Goal: Task Accomplishment & Management: Use online tool/utility

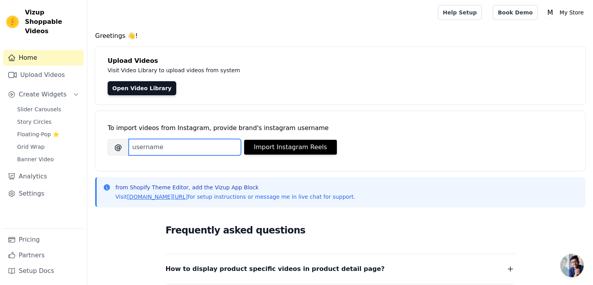
click at [172, 149] on input "Brand's Instagram Username" at bounding box center [185, 147] width 112 height 16
type input "zevian_perfumes"
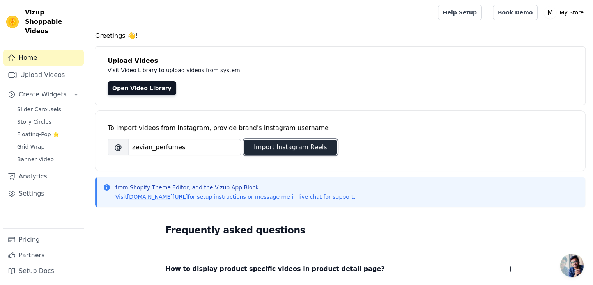
click at [277, 149] on button "Import Instagram Reels" at bounding box center [290, 147] width 93 height 15
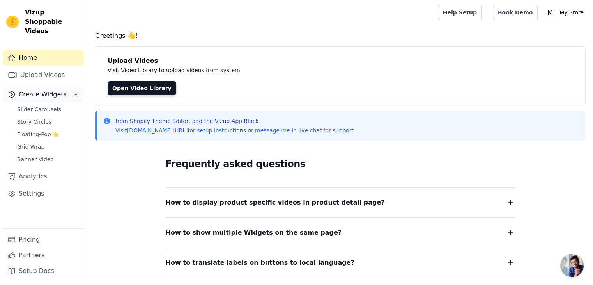
click at [74, 90] on button "Create Widgets" at bounding box center [43, 95] width 81 height 16
click at [39, 67] on link "Upload Videos" at bounding box center [43, 75] width 81 height 16
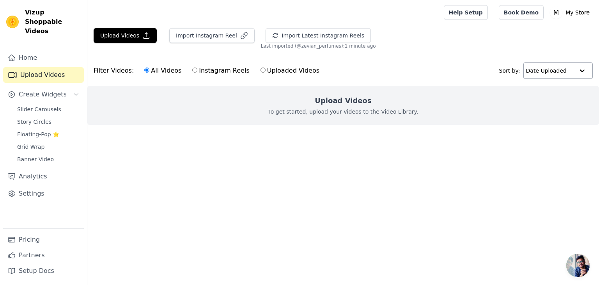
click at [586, 66] on div at bounding box center [582, 71] width 16 height 16
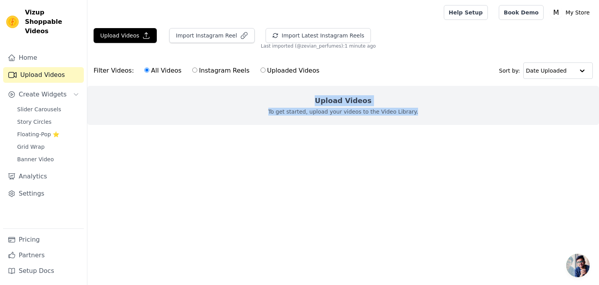
drag, startPoint x: 417, startPoint y: 112, endPoint x: 314, endPoint y: 92, distance: 104.5
click at [314, 92] on div "Upload Videos To get started, upload your videos to the Video Library." at bounding box center [343, 105] width 512 height 39
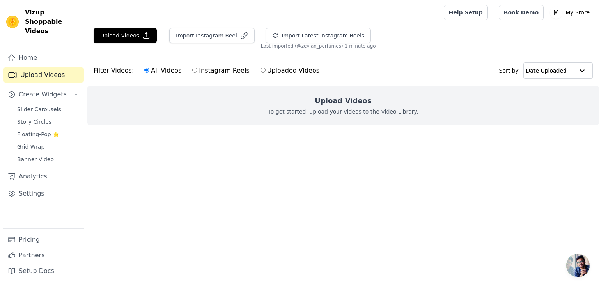
click at [205, 69] on label "Instagram Reels" at bounding box center [221, 71] width 58 height 10
click at [197, 69] on input "Instagram Reels" at bounding box center [194, 69] width 5 height 5
radio input "true"
click at [165, 71] on label "All Videos" at bounding box center [163, 71] width 38 height 10
click at [149, 71] on input "All Videos" at bounding box center [146, 69] width 5 height 5
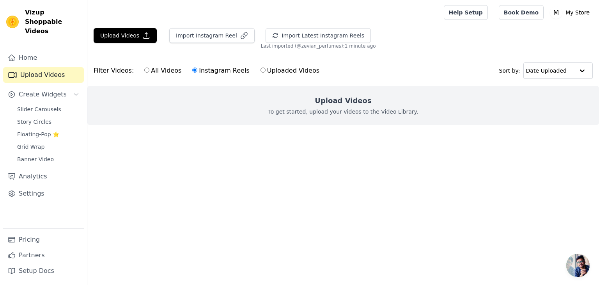
radio input "true"
click at [186, 144] on main "Upload Videos Import Instagram Reel Import Latest Instagram Reels Import Latest…" at bounding box center [343, 90] width 512 height 131
click at [138, 156] on html "Vizup Shoppable Videos Home Upload Videos Create Widgets Slider Carousels Story…" at bounding box center [299, 78] width 599 height 156
click at [31, 50] on link "Home" at bounding box center [43, 58] width 81 height 16
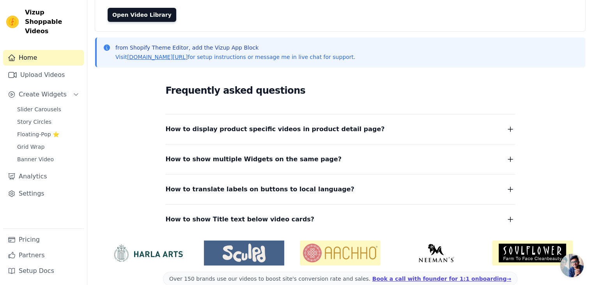
scroll to position [86, 0]
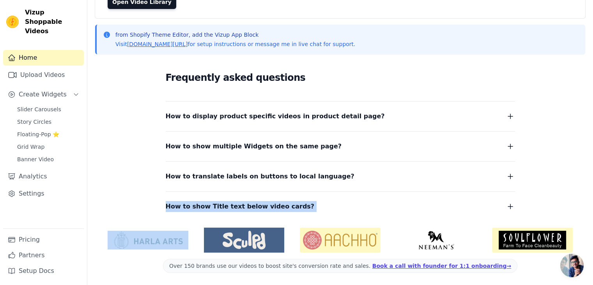
drag, startPoint x: 99, startPoint y: 228, endPoint x: 122, endPoint y: 208, distance: 31.0
click at [122, 208] on div "Greetings 👋! Upload Videos Visit Video Library to upload videos from system Ope…" at bounding box center [340, 115] width 506 height 340
click at [122, 208] on div "Frequently asked questions How to display product specific videos in product de…" at bounding box center [340, 140] width 490 height 161
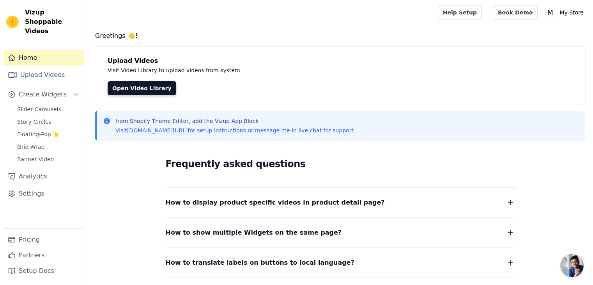
scroll to position [2, 0]
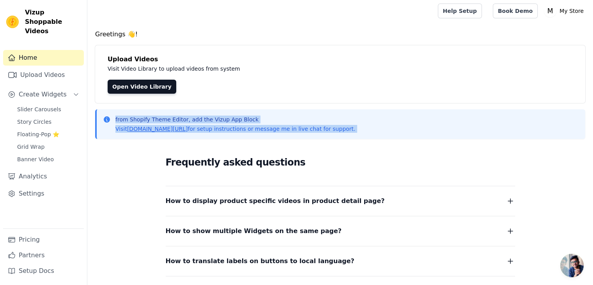
drag, startPoint x: 104, startPoint y: 119, endPoint x: 110, endPoint y: 154, distance: 35.2
click at [110, 154] on div "Greetings 👋! Upload Videos Visit Video Library to upload videos from system Ope…" at bounding box center [340, 200] width 506 height 340
click at [110, 154] on div "Frequently asked questions How to display product specific videos in product de…" at bounding box center [340, 225] width 490 height 161
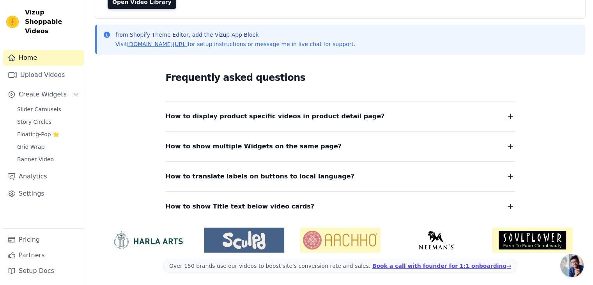
scroll to position [0, 0]
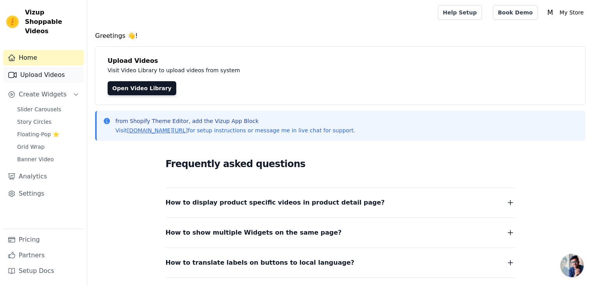
click at [38, 70] on link "Upload Videos" at bounding box center [43, 75] width 81 height 16
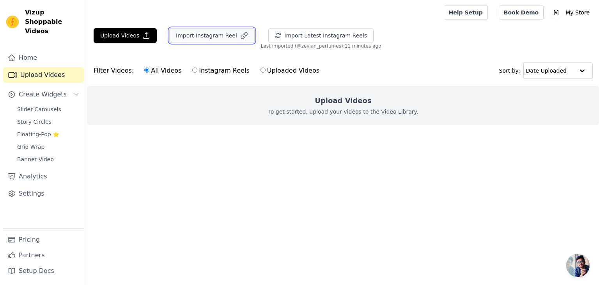
click at [184, 32] on button "Import Instagram Reel" at bounding box center [211, 35] width 85 height 15
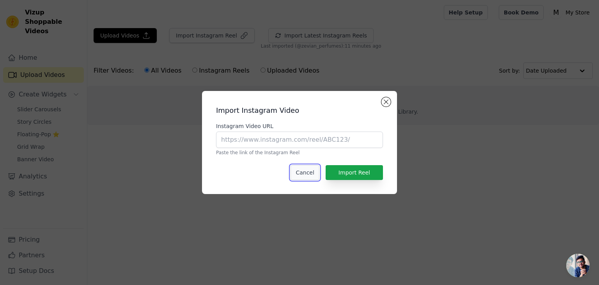
click at [304, 170] on button "Cancel" at bounding box center [304, 172] width 28 height 15
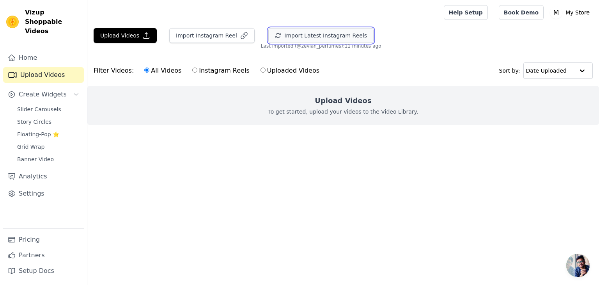
click at [294, 36] on button "Import Latest Instagram Reels" at bounding box center [320, 35] width 105 height 15
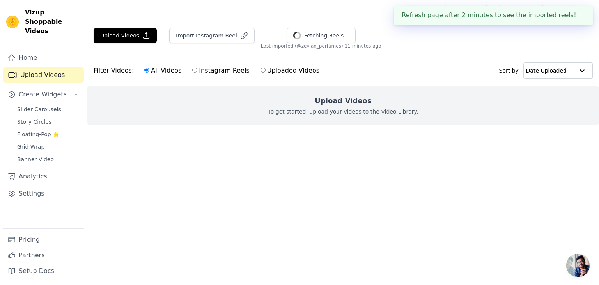
click at [272, 46] on span "Last imported (@ zevian_perfumes ): 11 minutes ago" at bounding box center [321, 46] width 120 height 6
click at [44, 51] on link "Home" at bounding box center [43, 58] width 81 height 16
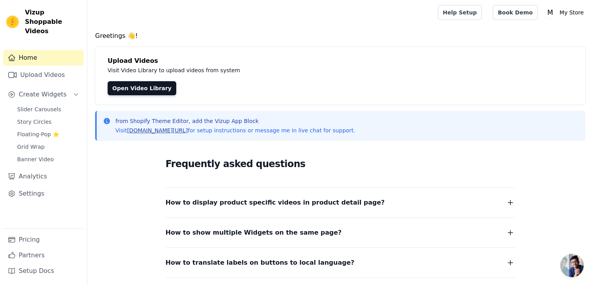
scroll to position [86, 0]
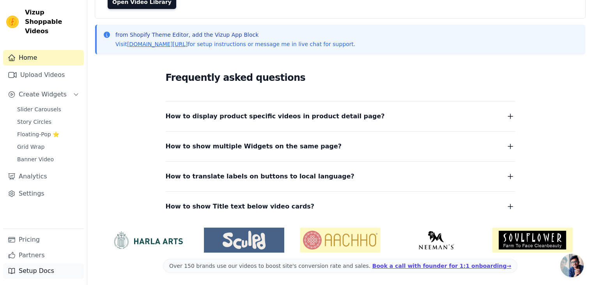
click at [31, 275] on link "Setup Docs" at bounding box center [43, 271] width 81 height 16
click at [52, 67] on link "Upload Videos" at bounding box center [43, 75] width 81 height 16
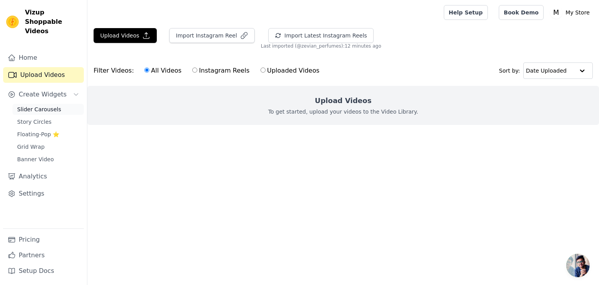
click at [39, 105] on span "Slider Carousels" at bounding box center [39, 109] width 44 height 8
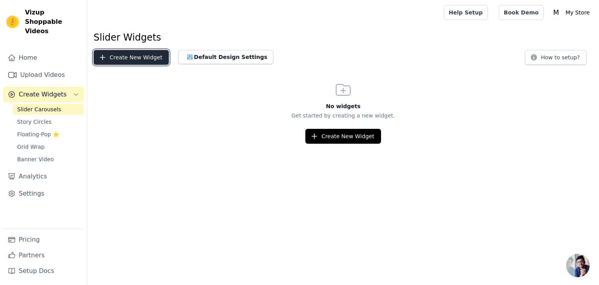
click at [113, 56] on button "Create New Widget" at bounding box center [131, 57] width 75 height 15
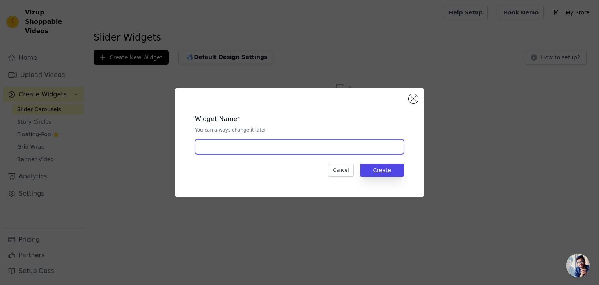
click at [205, 144] on input "text" at bounding box center [299, 146] width 209 height 15
type input "abc"
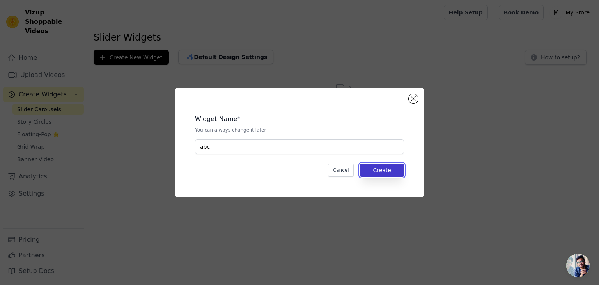
click at [394, 168] on button "Create" at bounding box center [382, 169] width 44 height 13
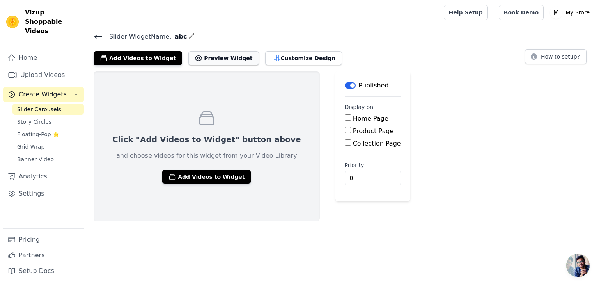
click at [211, 57] on button "Preview Widget" at bounding box center [223, 58] width 70 height 14
click at [196, 180] on button "Add Videos to Widget" at bounding box center [206, 177] width 89 height 14
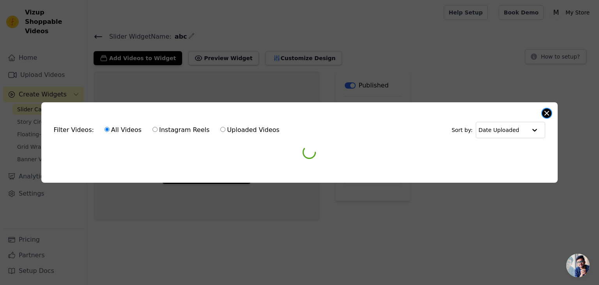
click at [546, 112] on button "Close modal" at bounding box center [546, 112] width 9 height 9
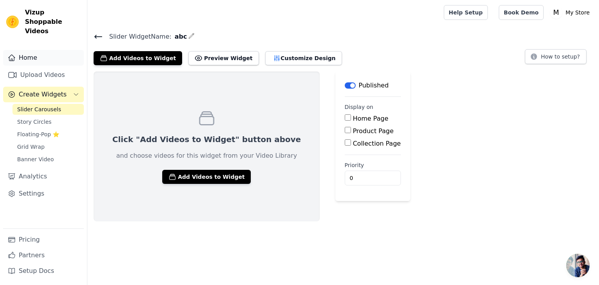
click at [43, 52] on link "Home" at bounding box center [43, 58] width 81 height 16
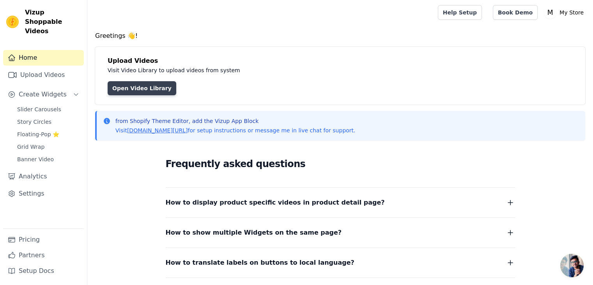
click at [126, 88] on link "Open Video Library" at bounding box center [142, 88] width 69 height 14
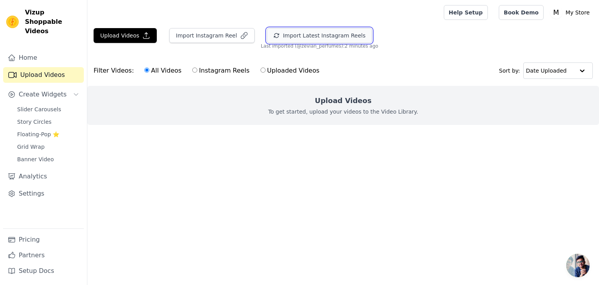
click at [286, 32] on button "Import Latest Instagram Reels" at bounding box center [319, 35] width 105 height 15
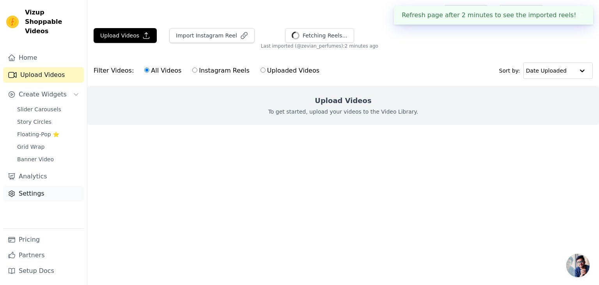
click at [25, 186] on link "Settings" at bounding box center [43, 194] width 81 height 16
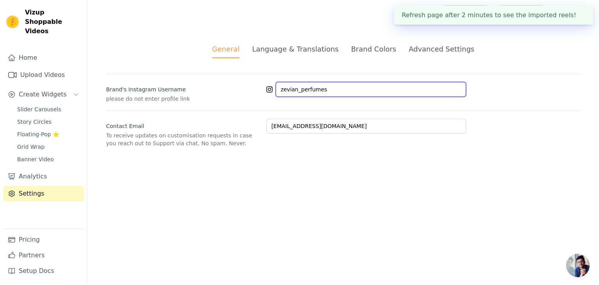
click at [323, 86] on input "zevian_perfumes" at bounding box center [371, 89] width 190 height 15
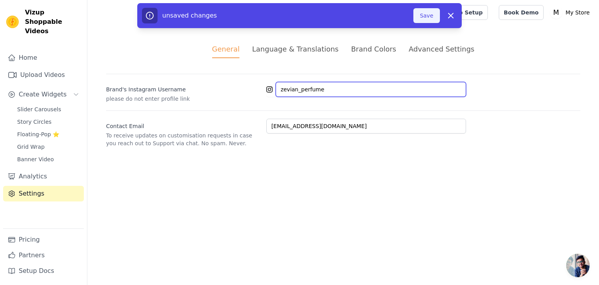
type input "zevian_perfume"
click at [421, 19] on button "Save" at bounding box center [426, 15] width 27 height 15
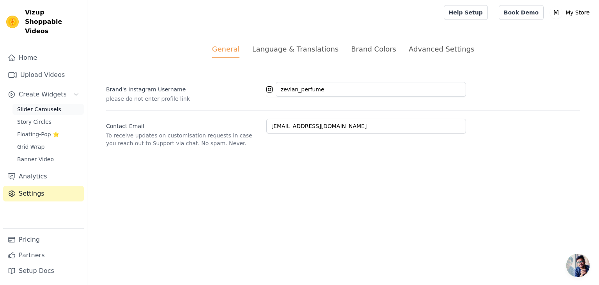
click at [34, 105] on span "Slider Carousels" at bounding box center [39, 109] width 44 height 8
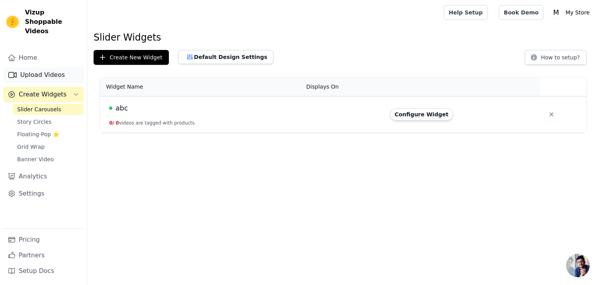
click at [34, 67] on link "Upload Videos" at bounding box center [43, 75] width 81 height 16
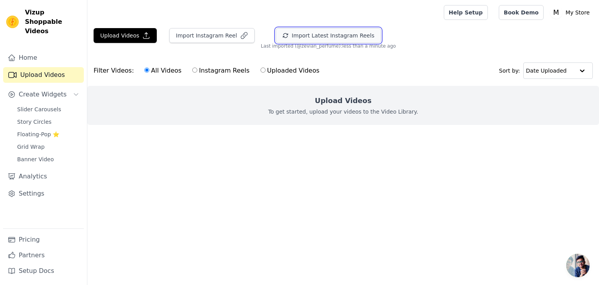
click at [279, 41] on button "Import Latest Instagram Reels" at bounding box center [328, 35] width 105 height 15
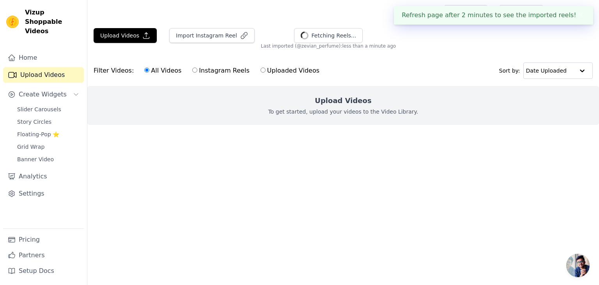
click at [208, 70] on label "Instagram Reels" at bounding box center [221, 71] width 58 height 10
click at [197, 70] on input "Instagram Reels" at bounding box center [194, 69] width 5 height 5
radio input "true"
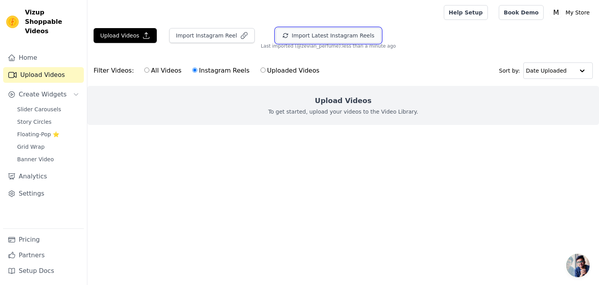
click at [282, 35] on icon "button" at bounding box center [285, 35] width 6 height 6
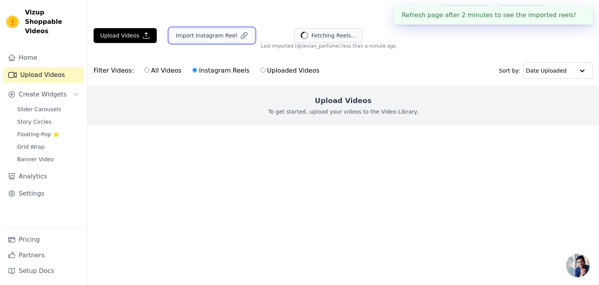
click at [223, 33] on button "Import Instagram Reel" at bounding box center [211, 35] width 85 height 15
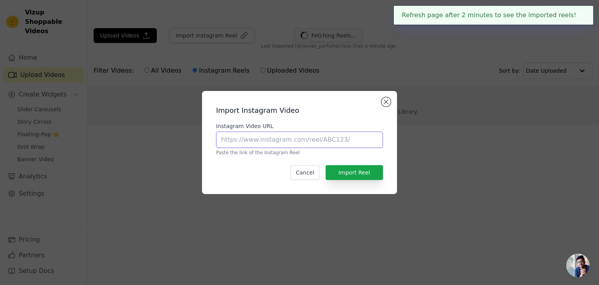
click at [251, 143] on input "Instagram Video URL" at bounding box center [299, 139] width 167 height 16
click at [581, 14] on button "✖" at bounding box center [580, 15] width 9 height 9
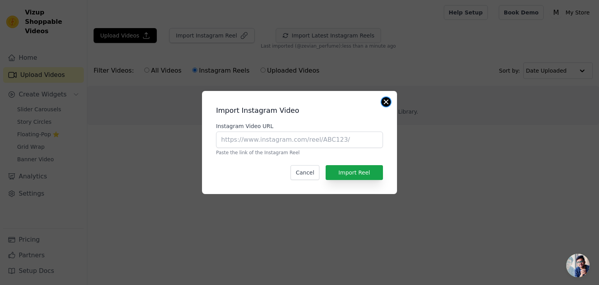
click at [389, 101] on button "Close modal" at bounding box center [385, 101] width 9 height 9
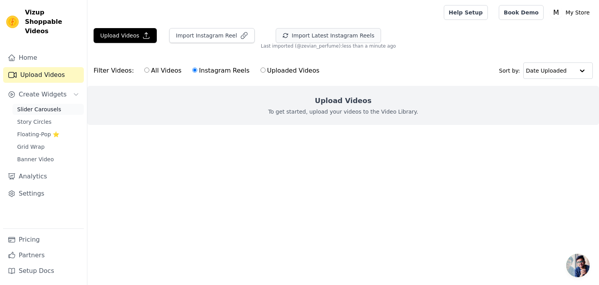
click at [42, 105] on span "Slider Carousels" at bounding box center [39, 109] width 44 height 8
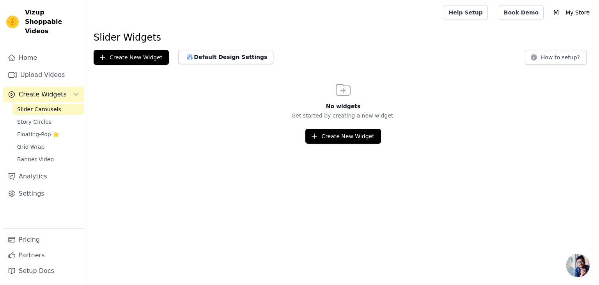
click at [37, 90] on span "Create Widgets" at bounding box center [43, 94] width 48 height 9
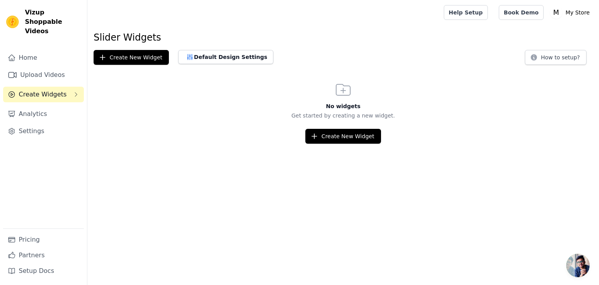
click at [37, 90] on span "Create Widgets" at bounding box center [43, 94] width 48 height 9
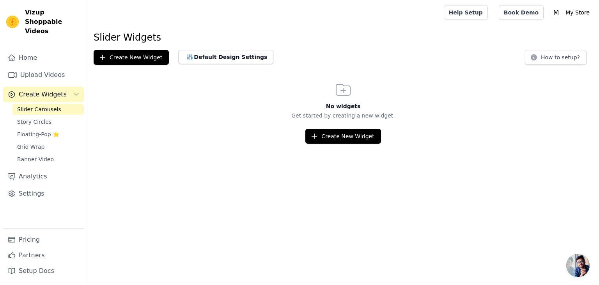
click at [42, 105] on span "Slider Carousels" at bounding box center [39, 109] width 44 height 8
click at [42, 68] on link "Upload Videos" at bounding box center [43, 75] width 81 height 16
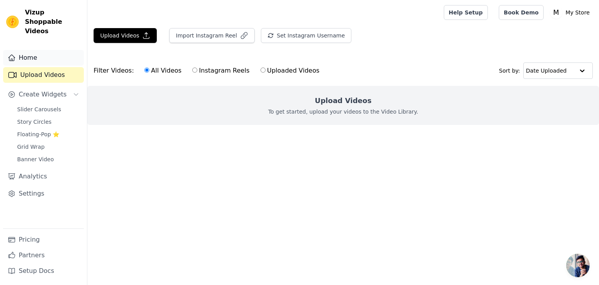
click at [34, 54] on link "Home" at bounding box center [43, 58] width 81 height 16
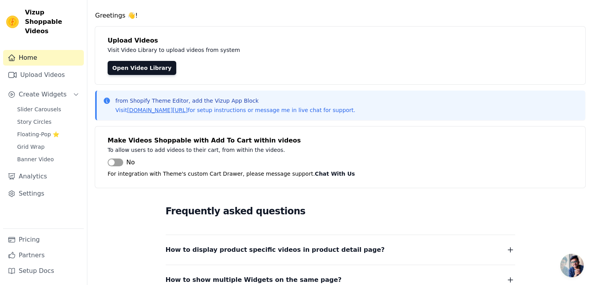
scroll to position [21, 0]
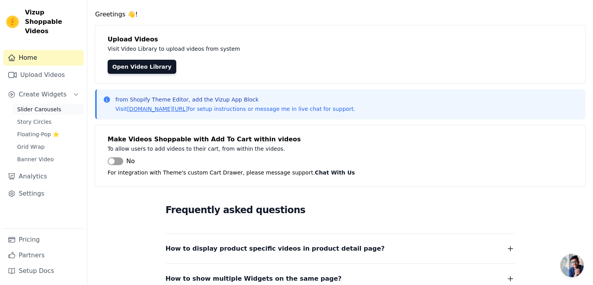
click at [45, 105] on span "Slider Carousels" at bounding box center [39, 109] width 44 height 8
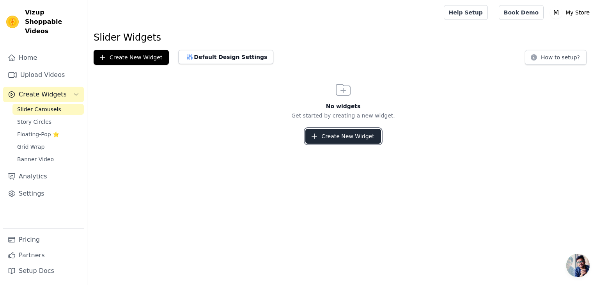
click at [324, 132] on button "Create New Widget" at bounding box center [342, 136] width 75 height 15
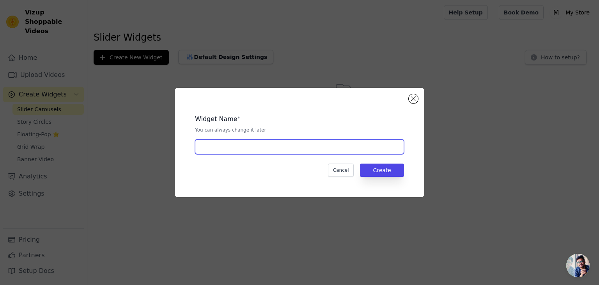
click at [313, 143] on input "text" at bounding box center [299, 146] width 209 height 15
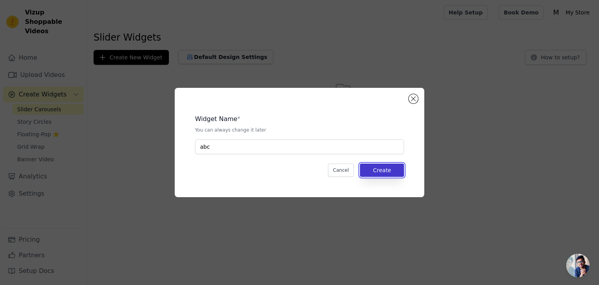
click at [383, 174] on button "Create" at bounding box center [382, 169] width 44 height 13
click at [266, 157] on div "Widget Name * You can always change it later abc Cancel Create" at bounding box center [299, 142] width 225 height 84
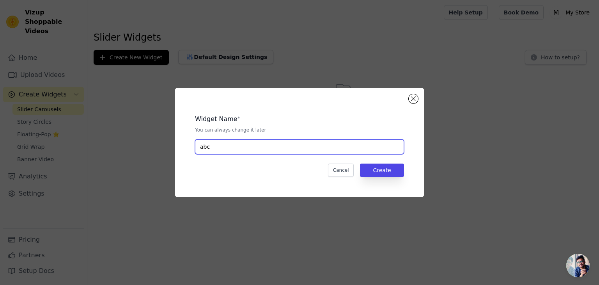
click at [248, 147] on input "abc" at bounding box center [299, 146] width 209 height 15
type input "abc2"
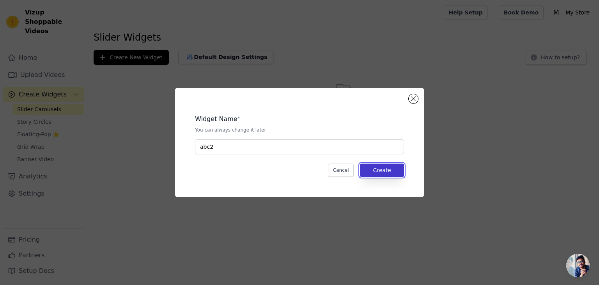
click at [375, 173] on button "Create" at bounding box center [382, 169] width 44 height 13
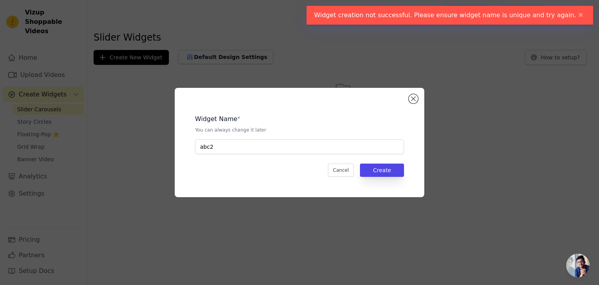
click at [418, 98] on div "Widget Name * You can always change it later abc2 Cancel Create" at bounding box center [300, 142] width 250 height 109
click at [413, 98] on button "Close modal" at bounding box center [413, 98] width 9 height 9
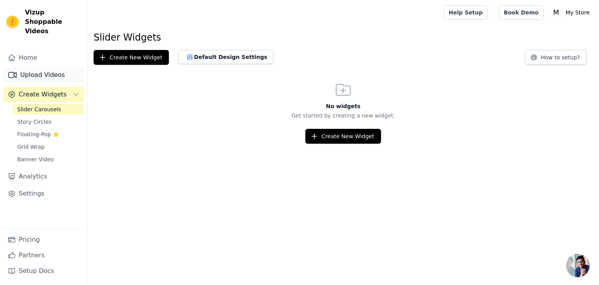
click at [28, 67] on link "Upload Videos" at bounding box center [43, 75] width 81 height 16
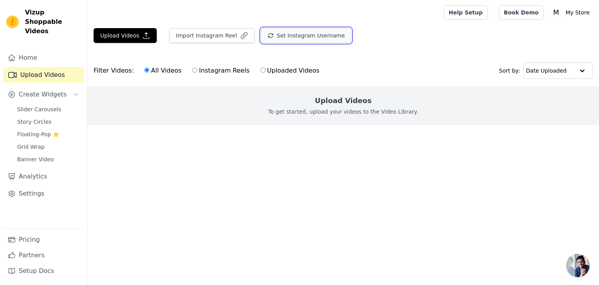
click at [284, 39] on button "Set Instagram Username" at bounding box center [306, 35] width 90 height 15
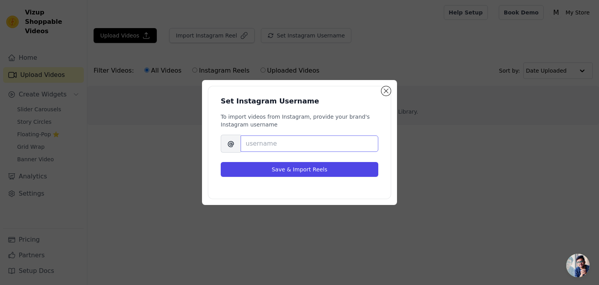
click at [272, 146] on input "Brand's Instagram Username" at bounding box center [310, 143] width 138 height 16
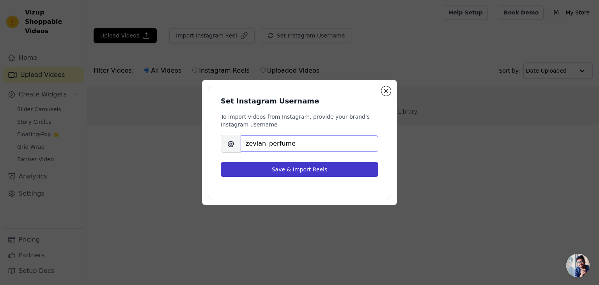
type input "zevian_perfume"
click at [289, 175] on button "Save & Import Reels" at bounding box center [300, 169] width 158 height 15
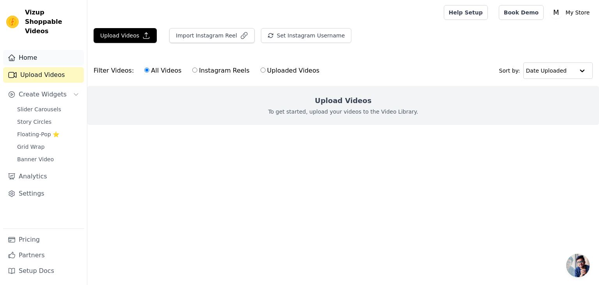
click at [41, 55] on link "Home" at bounding box center [43, 58] width 81 height 16
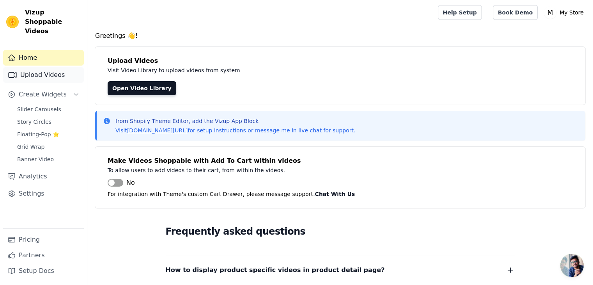
click at [40, 69] on link "Upload Videos" at bounding box center [43, 75] width 81 height 16
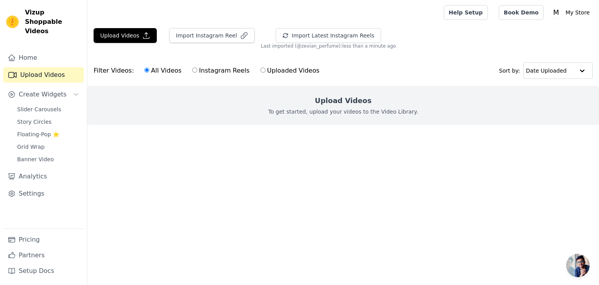
click at [208, 69] on label "Instagram Reels" at bounding box center [221, 71] width 58 height 10
click at [197, 69] on input "Instagram Reels" at bounding box center [194, 69] width 5 height 5
radio input "true"
click at [29, 92] on button "Create Widgets" at bounding box center [43, 95] width 81 height 16
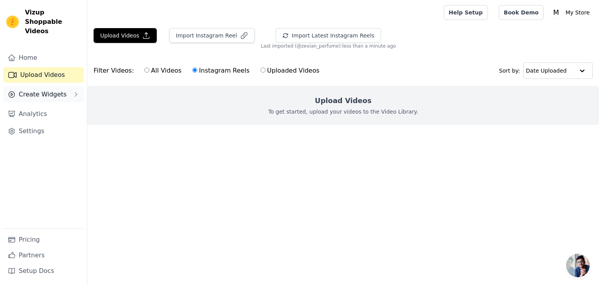
click at [29, 92] on button "Create Widgets" at bounding box center [43, 95] width 81 height 16
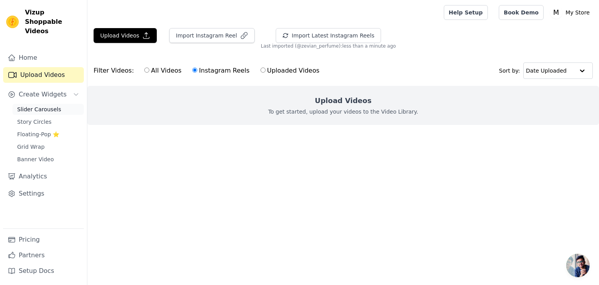
click at [33, 105] on span "Slider Carousels" at bounding box center [39, 109] width 44 height 8
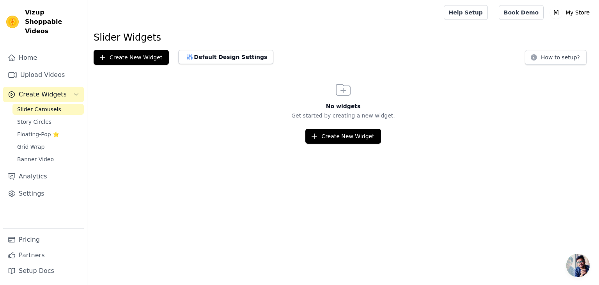
click at [326, 126] on div "No widgets Get started by creating a new widget. Create New Widget" at bounding box center [343, 111] width 512 height 63
click at [328, 136] on button "Create New Widget" at bounding box center [342, 136] width 75 height 15
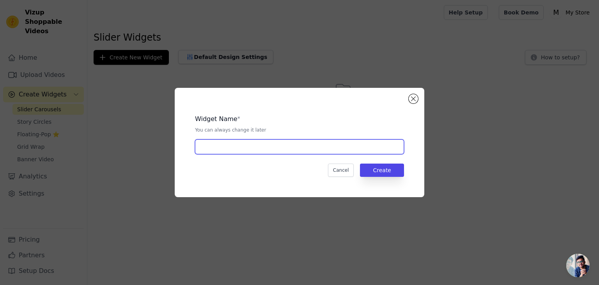
click at [313, 143] on input "text" at bounding box center [299, 146] width 209 height 15
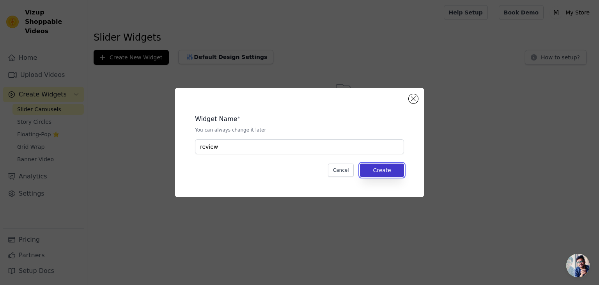
click at [372, 166] on button "Create" at bounding box center [382, 169] width 44 height 13
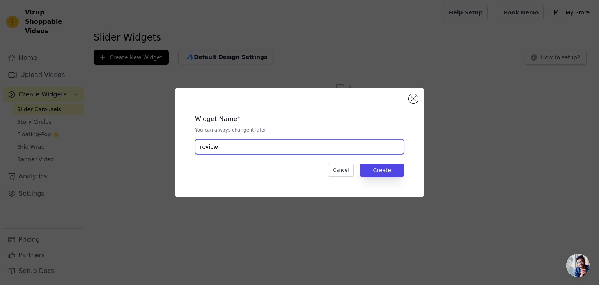
click at [253, 150] on input "review" at bounding box center [299, 146] width 209 height 15
type input "review_customer"
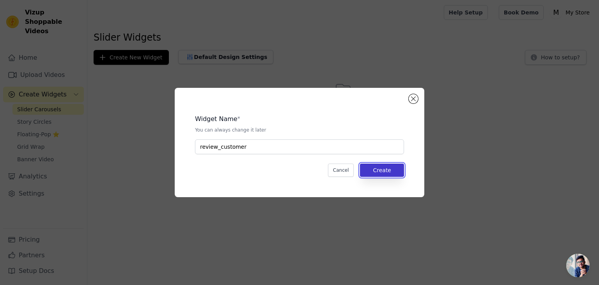
click at [384, 165] on button "Create" at bounding box center [382, 169] width 44 height 13
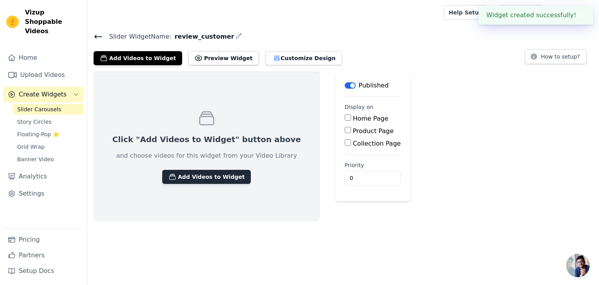
click at [191, 180] on button "Add Videos to Widget" at bounding box center [206, 177] width 89 height 14
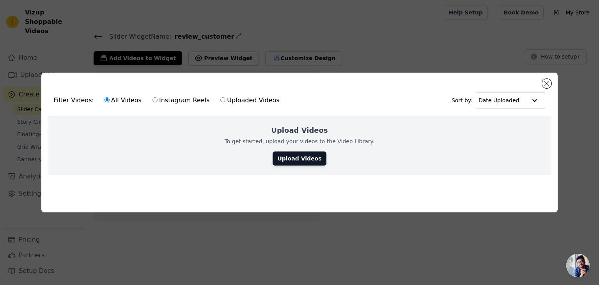
click at [170, 95] on label "Instagram Reels" at bounding box center [181, 100] width 58 height 10
click at [158, 97] on input "Instagram Reels" at bounding box center [154, 99] width 5 height 5
radio input "true"
click at [233, 102] on label "Uploaded Videos" at bounding box center [250, 100] width 60 height 10
click at [225, 102] on input "Uploaded Videos" at bounding box center [222, 99] width 5 height 5
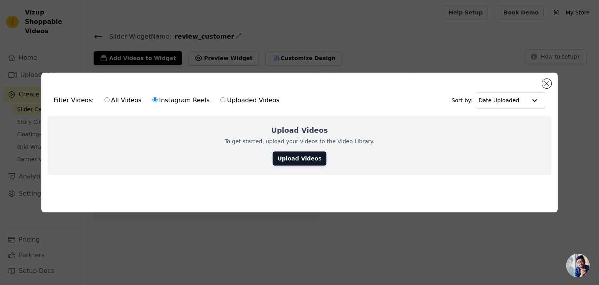
radio input "true"
click at [168, 103] on div "All Videos Instagram Reels Uploaded Videos" at bounding box center [192, 100] width 184 height 18
click at [166, 97] on label "Instagram Reels" at bounding box center [181, 100] width 58 height 10
click at [158, 97] on input "Instagram Reels" at bounding box center [154, 99] width 5 height 5
radio input "true"
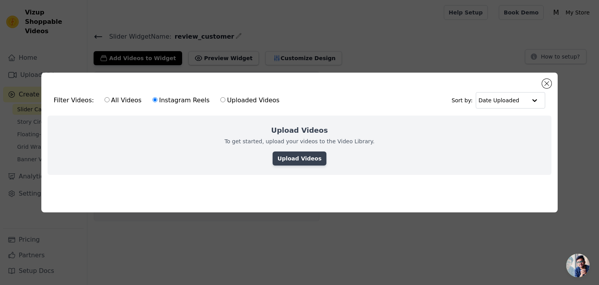
click at [296, 151] on link "Upload Videos" at bounding box center [299, 158] width 53 height 14
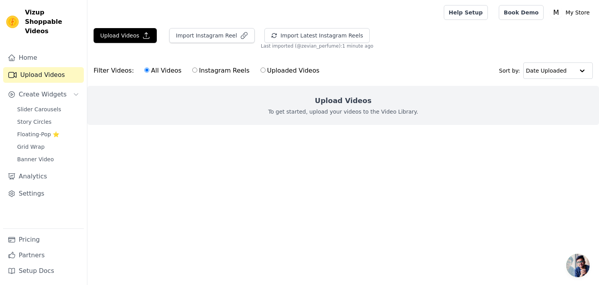
click at [275, 105] on div "Upload Videos To get started, upload your videos to the Video Library." at bounding box center [343, 105] width 512 height 39
click at [309, 115] on div "Upload Videos To get started, upload your videos to the Video Library." at bounding box center [343, 105] width 512 height 39
click at [207, 74] on label "Instagram Reels" at bounding box center [221, 71] width 58 height 10
click at [197, 73] on input "Instagram Reels" at bounding box center [194, 69] width 5 height 5
radio input "true"
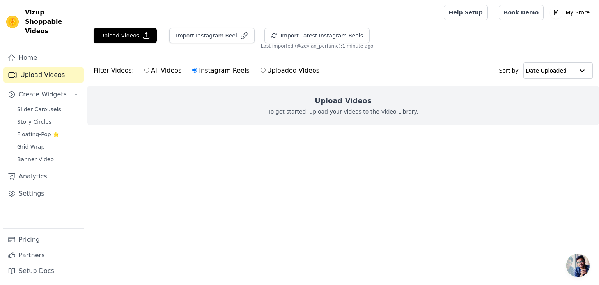
click at [211, 67] on label "Instagram Reels" at bounding box center [221, 71] width 58 height 10
click at [197, 67] on input "Instagram Reels" at bounding box center [194, 69] width 5 height 5
drag, startPoint x: 120, startPoint y: 44, endPoint x: 128, endPoint y: 28, distance: 17.6
click at [128, 28] on div "Upload Videos Import Instagram Reel Import Latest Instagram Reels Import Latest…" at bounding box center [343, 38] width 512 height 21
click at [128, 28] on button "Upload Videos" at bounding box center [125, 35] width 63 height 15
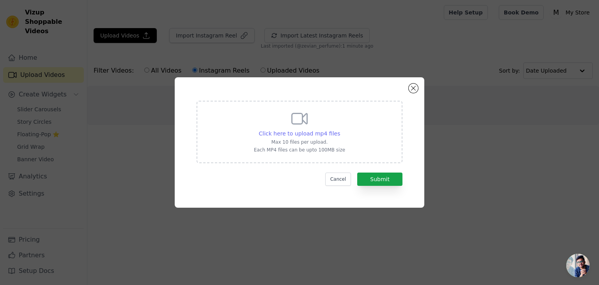
click at [288, 131] on span "Click here to upload mp4 files" at bounding box center [299, 133] width 81 height 6
click at [340, 129] on input "Click here to upload mp4 files Max 10 files per upload. Each MP4 files can be u…" at bounding box center [340, 129] width 0 height 0
type input "C:\fakepath\Recording 2025-07-30 130048.mp4"
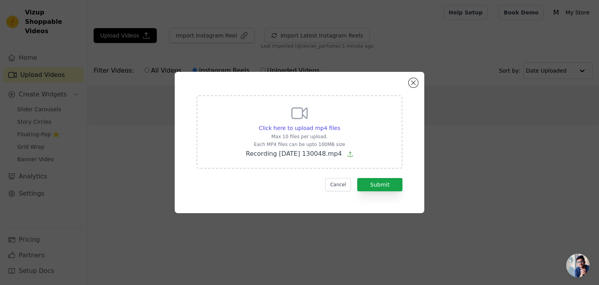
click at [373, 177] on form "Click here to upload mp4 files Max 10 files per upload. Each MP4 files can be u…" at bounding box center [300, 143] width 206 height 96
click at [377, 187] on button "Submit" at bounding box center [379, 184] width 45 height 13
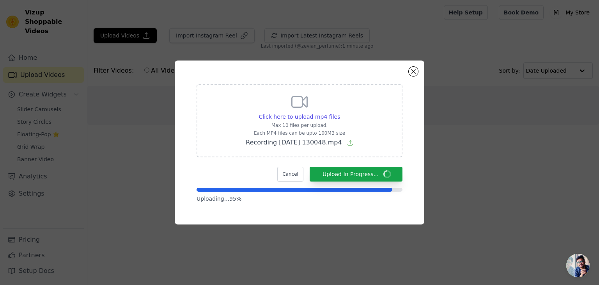
click at [461, 113] on div "Click here to upload mp4 files Max 10 files per upload. Each MP4 files can be u…" at bounding box center [299, 142] width 574 height 189
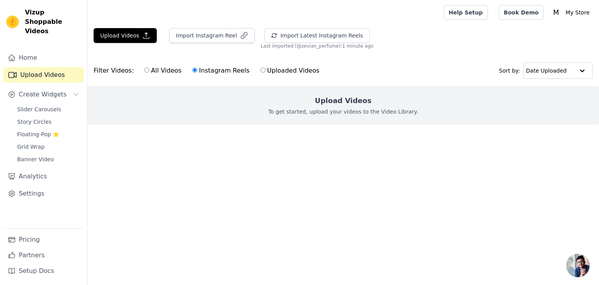
click at [272, 70] on label "Uploaded Videos" at bounding box center [290, 71] width 60 height 10
click at [266, 70] on input "Uploaded Videos" at bounding box center [262, 69] width 5 height 5
radio input "true"
click at [122, 34] on button "Upload Videos" at bounding box center [125, 35] width 63 height 15
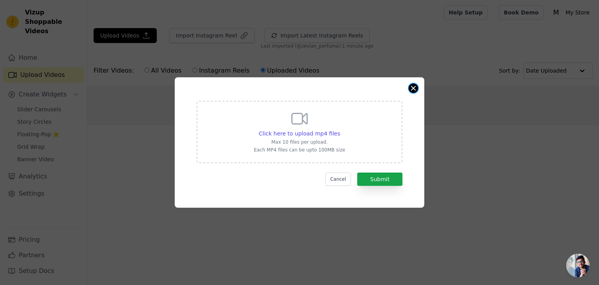
click at [412, 91] on button "Close modal" at bounding box center [413, 87] width 9 height 9
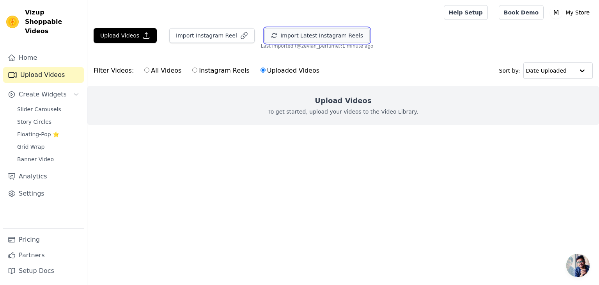
click at [312, 35] on button "Import Latest Instagram Reels" at bounding box center [316, 35] width 105 height 15
click at [203, 71] on label "Instagram Reels" at bounding box center [221, 71] width 58 height 10
click at [197, 71] on input "Instagram Reels" at bounding box center [194, 69] width 5 height 5
radio input "true"
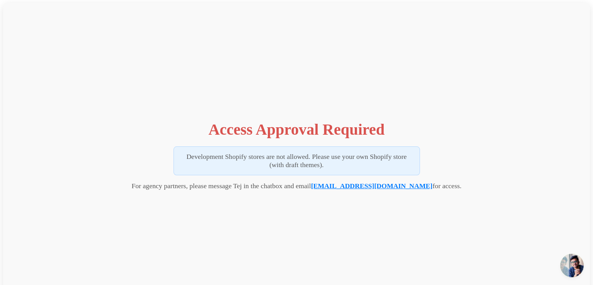
click at [366, 184] on link "tej@vizupcommerce.com" at bounding box center [372, 186] width 122 height 8
click at [92, 108] on div "Access Approval Required Development Shopify stores are not allowed. Please use…" at bounding box center [296, 153] width 587 height 300
click at [381, 188] on link "[EMAIL_ADDRESS][DOMAIN_NAME]" at bounding box center [372, 186] width 122 height 8
drag, startPoint x: 334, startPoint y: 185, endPoint x: 409, endPoint y: 186, distance: 75.3
click at [409, 186] on p "For agency partners, please message Tej in the chatbox and email [EMAIL_ADDRESS…" at bounding box center [296, 186] width 330 height 8
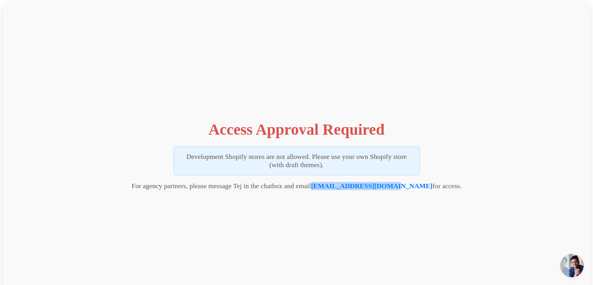
copy p "[EMAIL_ADDRESS][DOMAIN_NAME]"
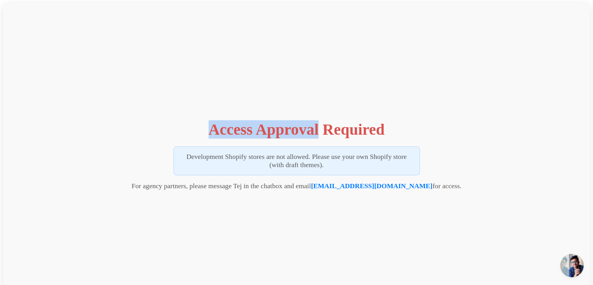
drag, startPoint x: 202, startPoint y: 135, endPoint x: 319, endPoint y: 128, distance: 117.2
click at [319, 128] on div "Access Approval Required Development Shopify stores are not allowed. Please use…" at bounding box center [296, 153] width 587 height 300
copy h1 "Access Approval"
